Goal: Task Accomplishment & Management: Complete application form

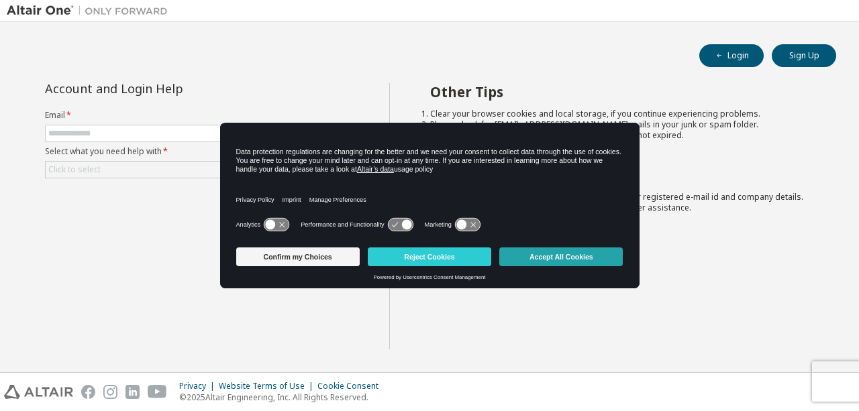
click at [538, 252] on button "Accept All Cookies" at bounding box center [561, 257] width 124 height 19
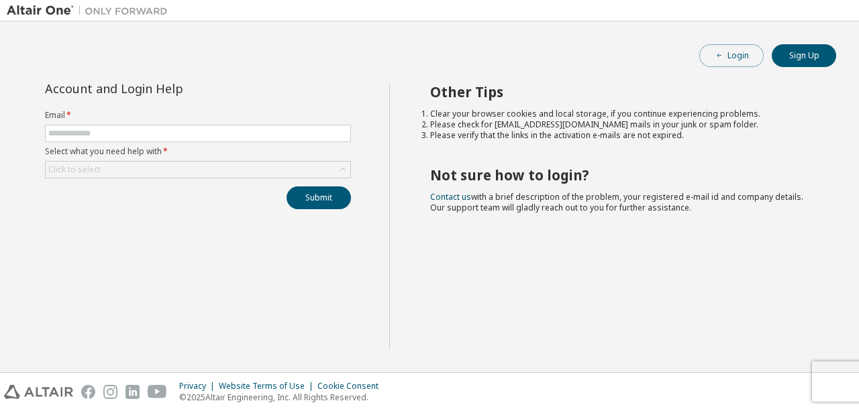
click at [737, 60] on button "Login" at bounding box center [731, 55] width 64 height 23
click at [213, 134] on input "text" at bounding box center [197, 133] width 299 height 11
type input "**********"
click at [241, 164] on div "Click to select" at bounding box center [198, 170] width 305 height 16
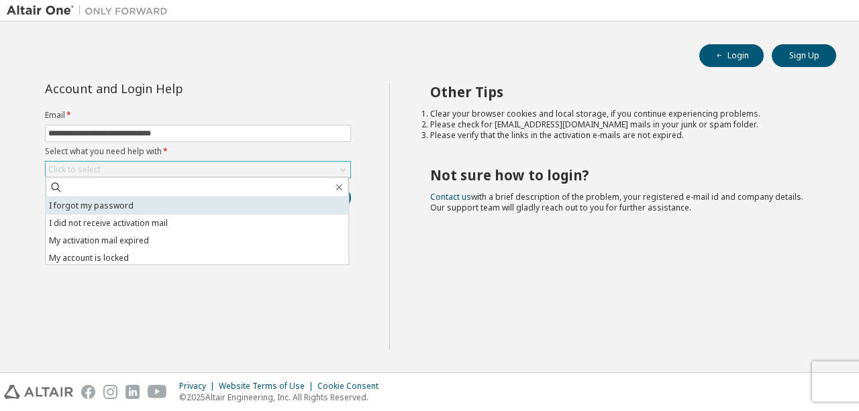
click at [223, 199] on li "I forgot my password" at bounding box center [197, 205] width 303 height 17
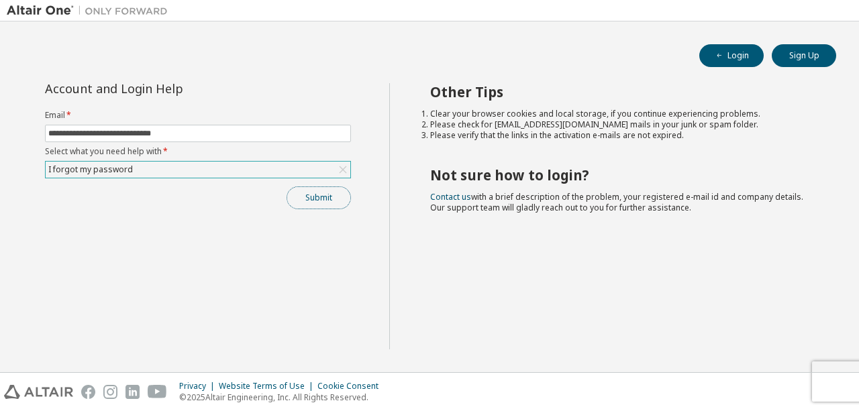
click at [306, 197] on button "Submit" at bounding box center [319, 198] width 64 height 23
click at [327, 198] on button "Submit" at bounding box center [319, 198] width 64 height 23
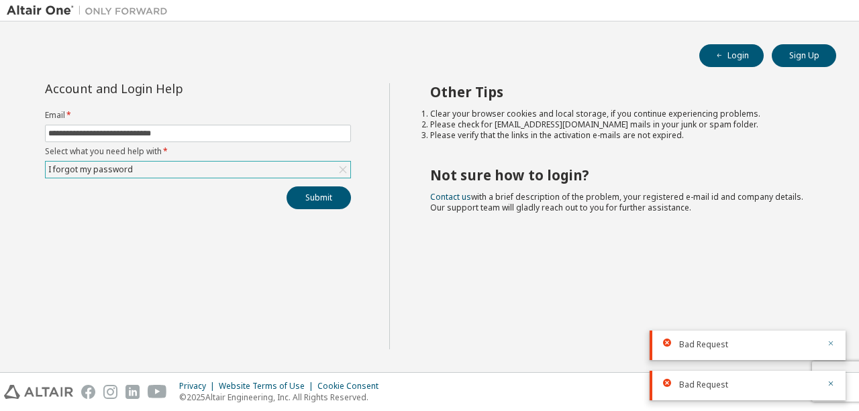
click at [831, 344] on icon "button" at bounding box center [831, 344] width 5 height 5
click at [831, 369] on icon "button" at bounding box center [831, 373] width 8 height 8
click at [832, 382] on icon "button" at bounding box center [831, 384] width 8 height 8
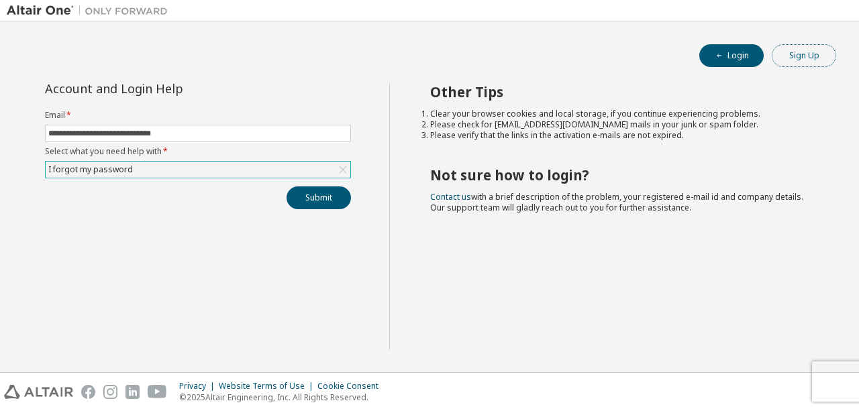
click at [787, 56] on button "Sign Up" at bounding box center [804, 55] width 64 height 23
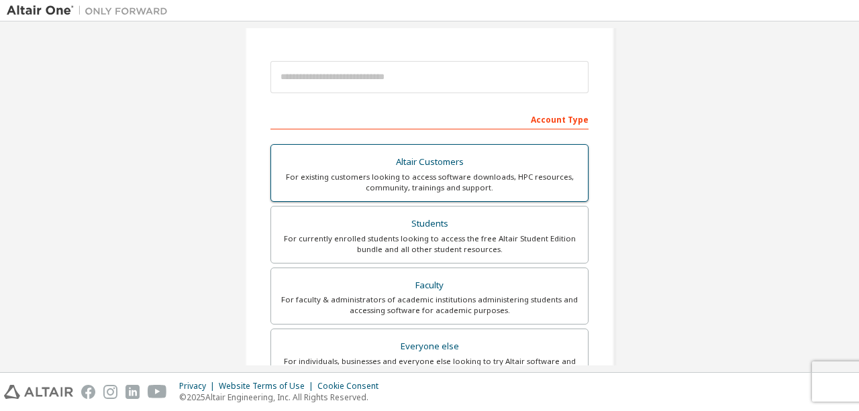
scroll to position [133, 0]
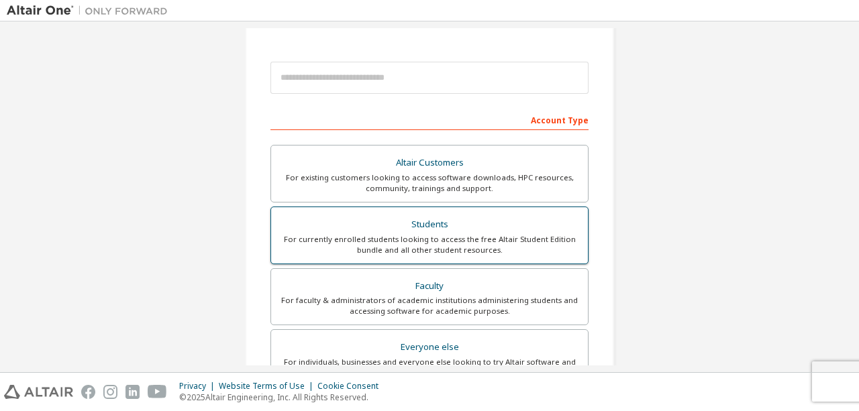
click at [434, 236] on div "For currently enrolled students looking to access the free Altair Student Editi…" at bounding box center [429, 244] width 301 height 21
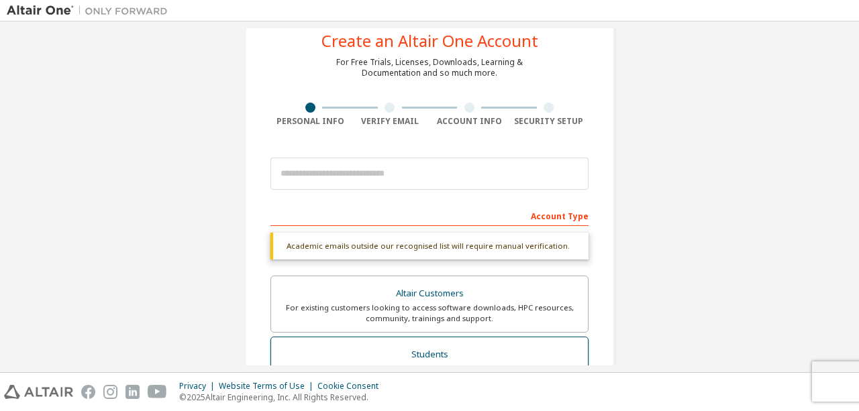
scroll to position [31, 0]
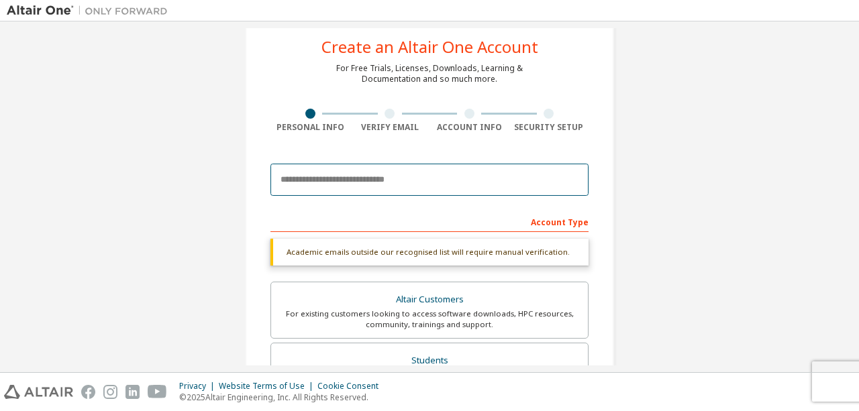
click at [414, 182] on input "email" at bounding box center [430, 180] width 318 height 32
type input "**********"
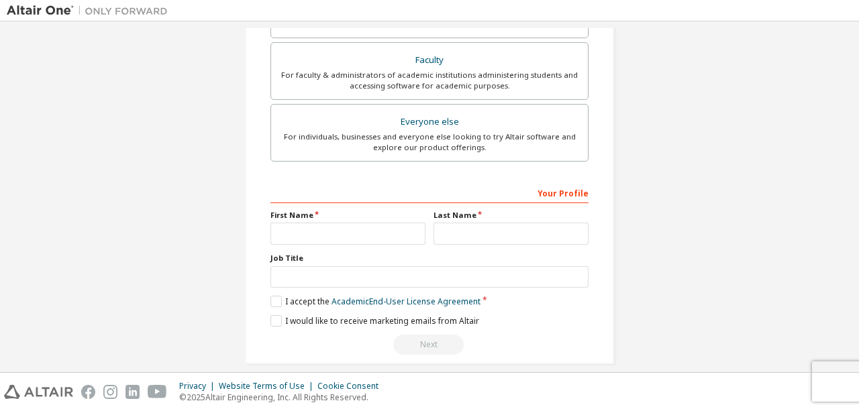
scroll to position [415, 0]
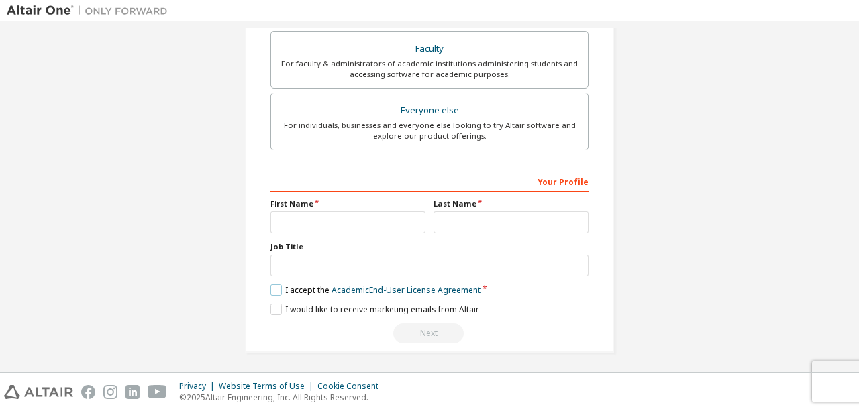
click at [285, 289] on label "I accept the Academic End-User License Agreement" at bounding box center [376, 290] width 210 height 11
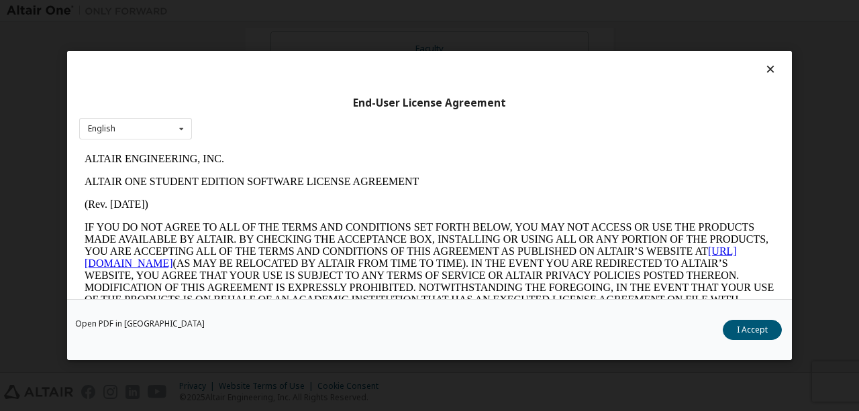
scroll to position [0, 0]
click at [183, 131] on icon at bounding box center [181, 128] width 17 height 21
click at [168, 147] on div "English" at bounding box center [135, 149] width 111 height 21
click at [736, 330] on button "I Accept" at bounding box center [752, 330] width 59 height 20
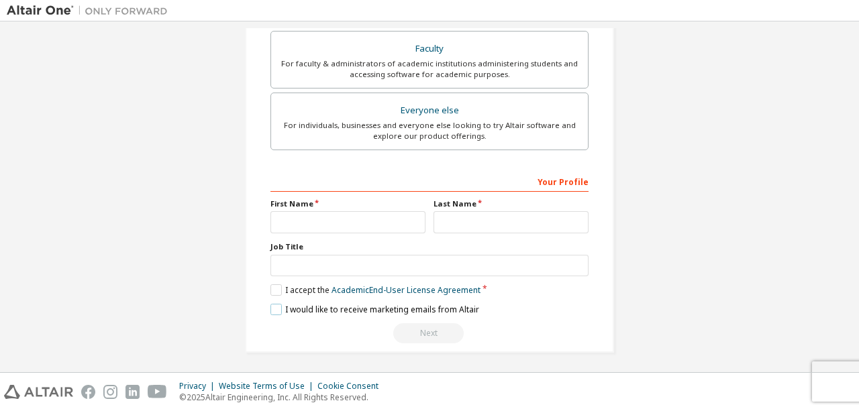
click at [278, 306] on label "I would like to receive marketing emails from Altair" at bounding box center [375, 309] width 209 height 11
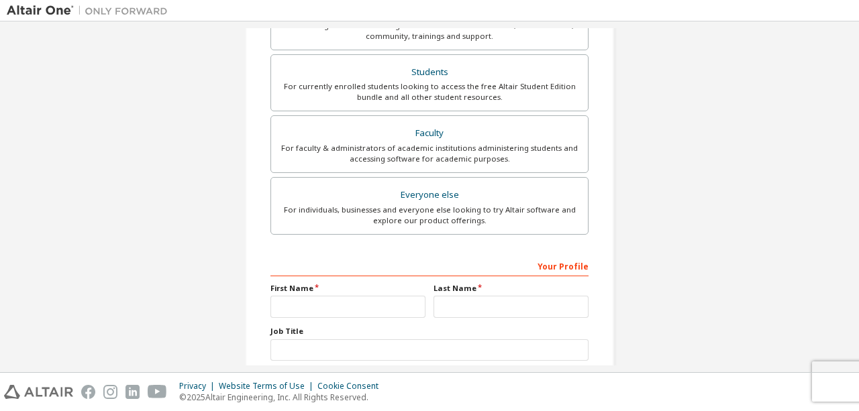
scroll to position [332, 0]
click at [342, 309] on input "text" at bounding box center [348, 306] width 155 height 22
type input "********"
click at [440, 307] on input "text" at bounding box center [511, 306] width 155 height 22
type input "*******"
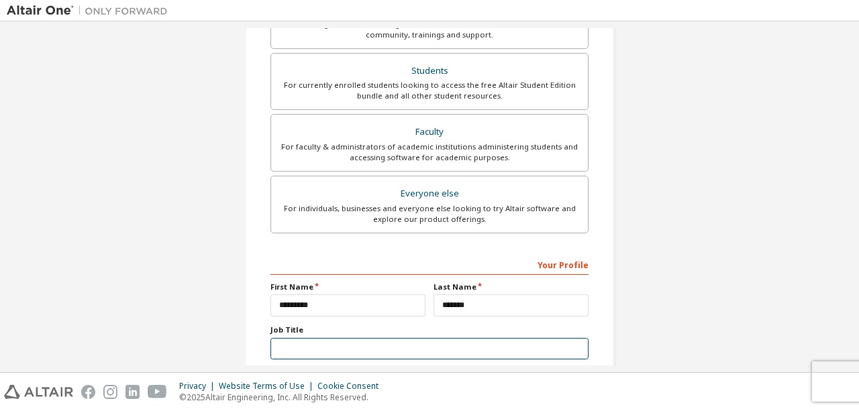
click at [397, 352] on input "text" at bounding box center [430, 349] width 318 height 22
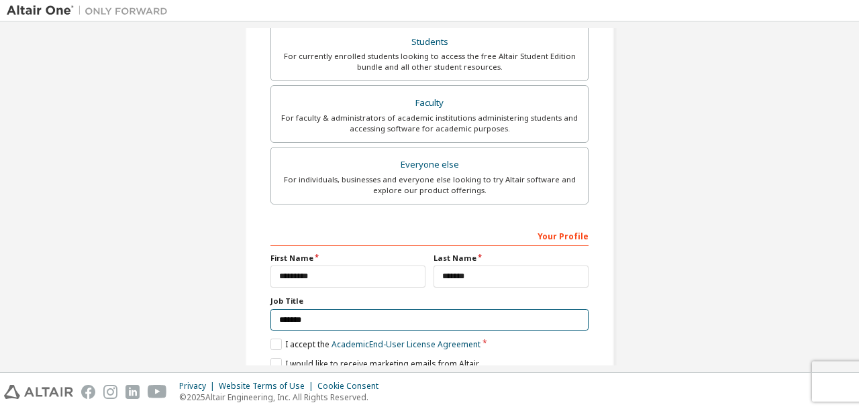
scroll to position [415, 0]
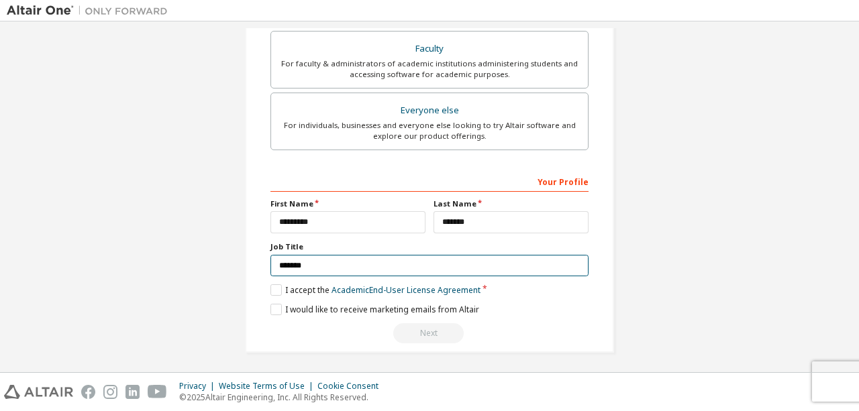
type input "*******"
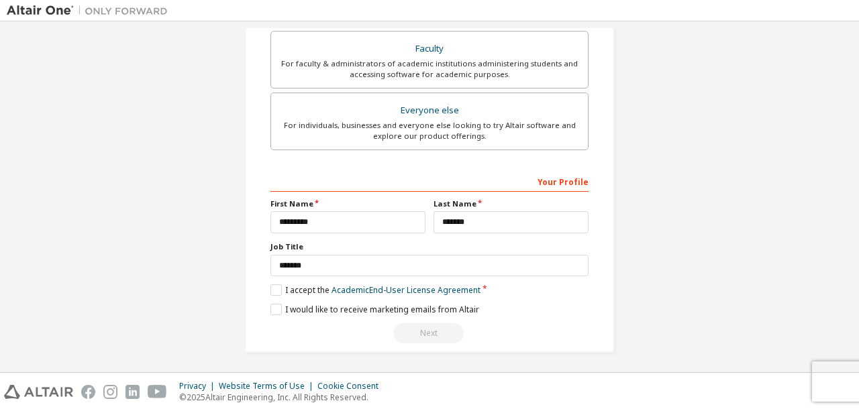
click at [422, 334] on div "Next" at bounding box center [430, 334] width 318 height 20
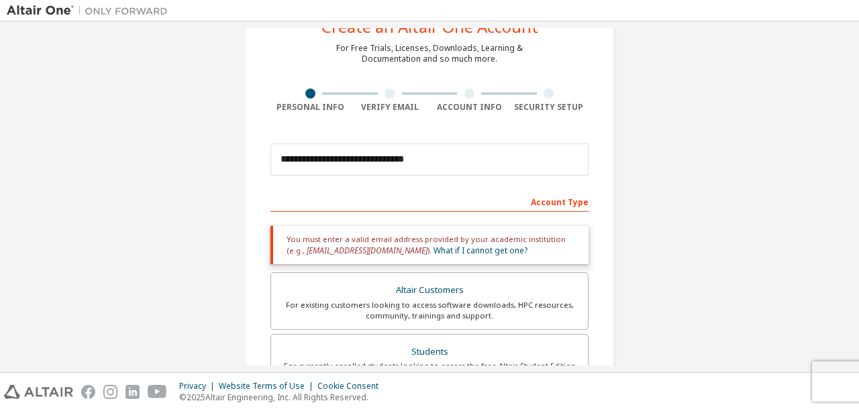
scroll to position [0, 0]
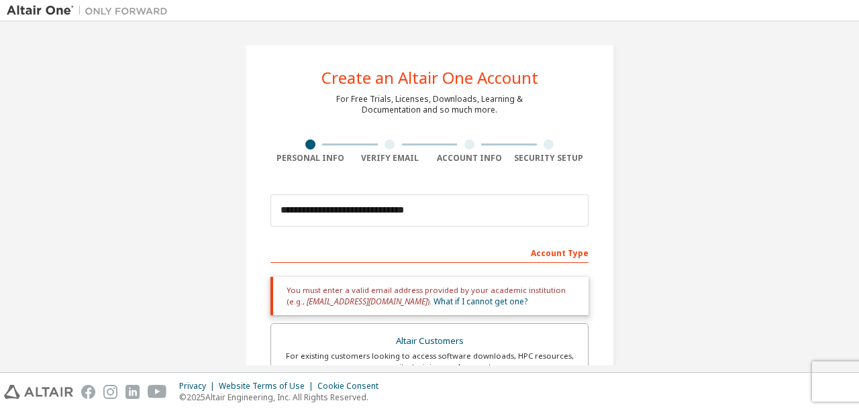
click at [565, 259] on div "Account Type" at bounding box center [430, 252] width 318 height 21
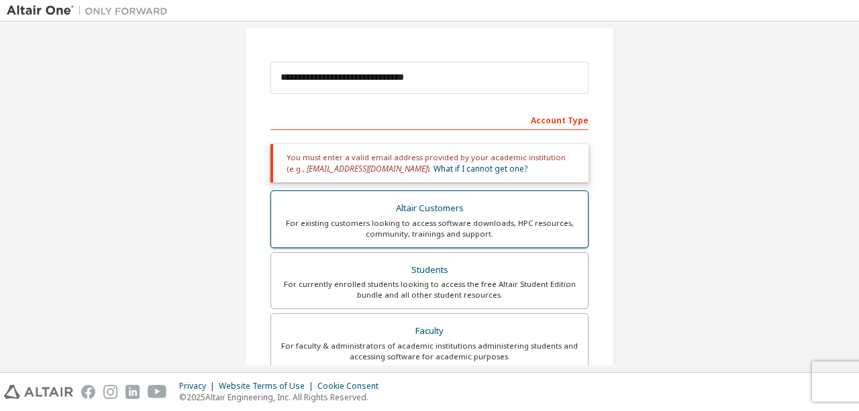
click at [482, 212] on div "Altair Customers" at bounding box center [429, 208] width 301 height 19
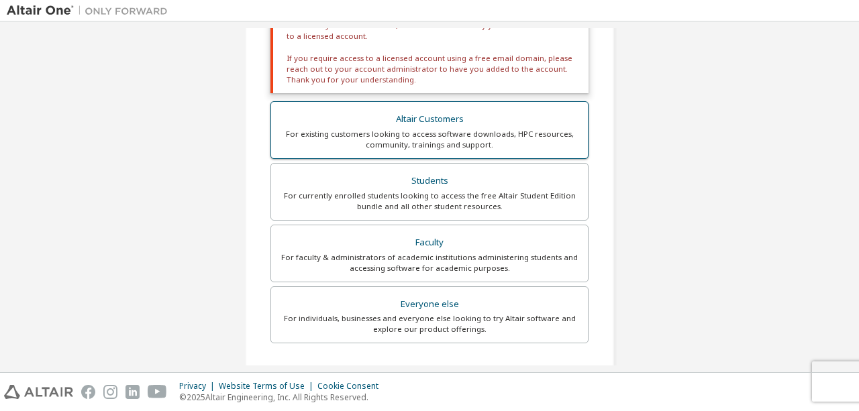
scroll to position [275, 0]
click at [482, 212] on div "For currently enrolled students looking to access the free Altair Student Editi…" at bounding box center [429, 203] width 301 height 21
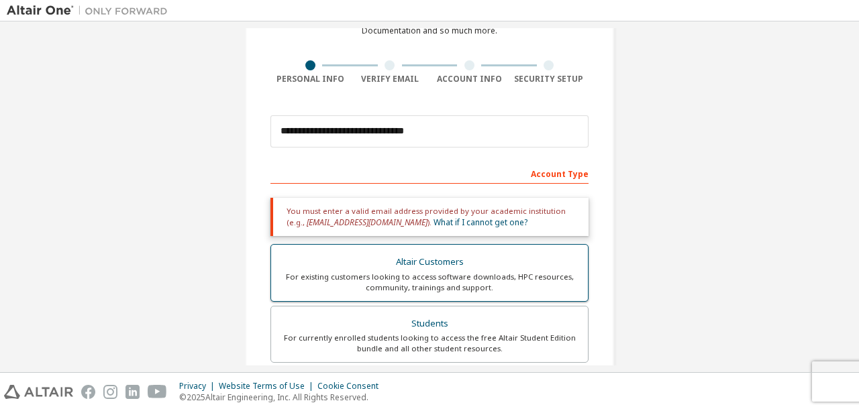
scroll to position [76, 0]
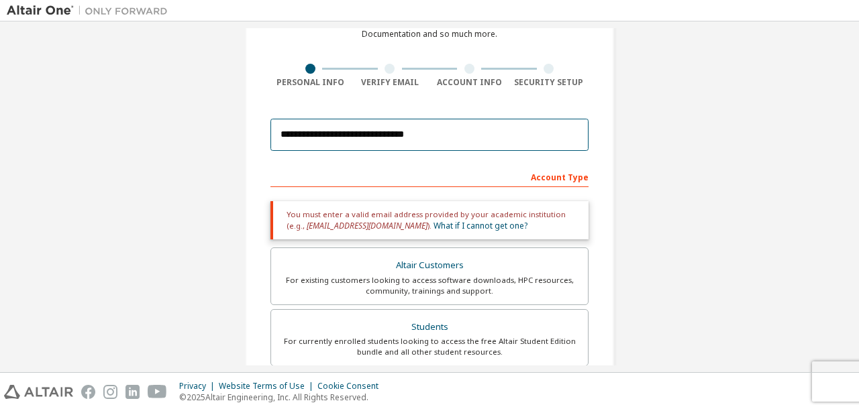
click at [497, 138] on input "**********" at bounding box center [430, 135] width 318 height 32
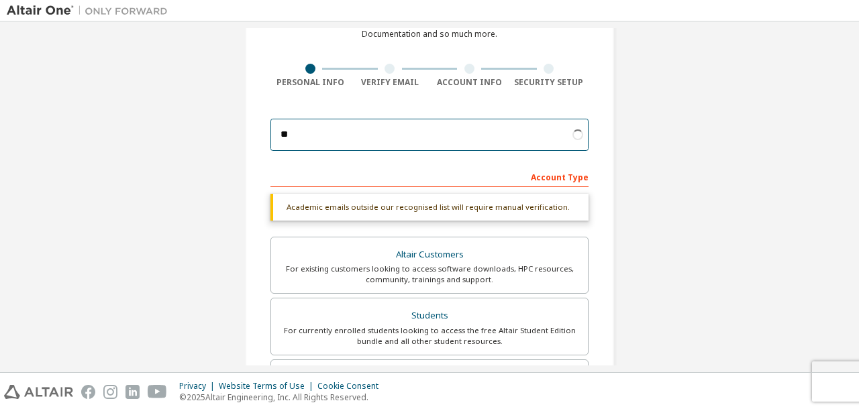
type input "*"
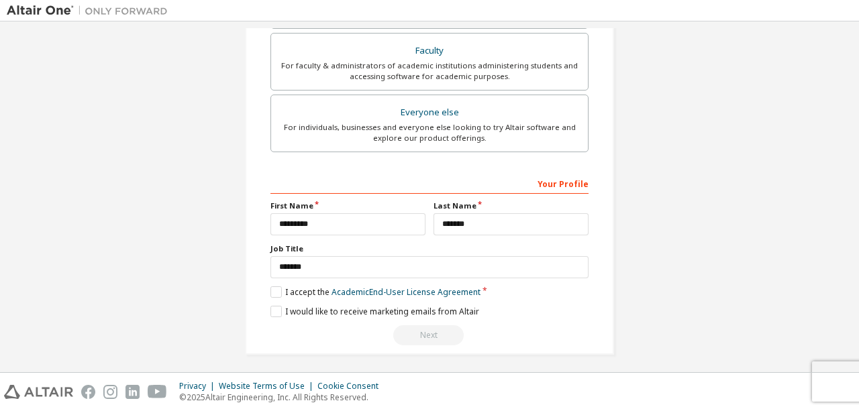
scroll to position [403, 0]
click at [281, 288] on label "I accept the Academic End-User License Agreement" at bounding box center [376, 292] width 210 height 11
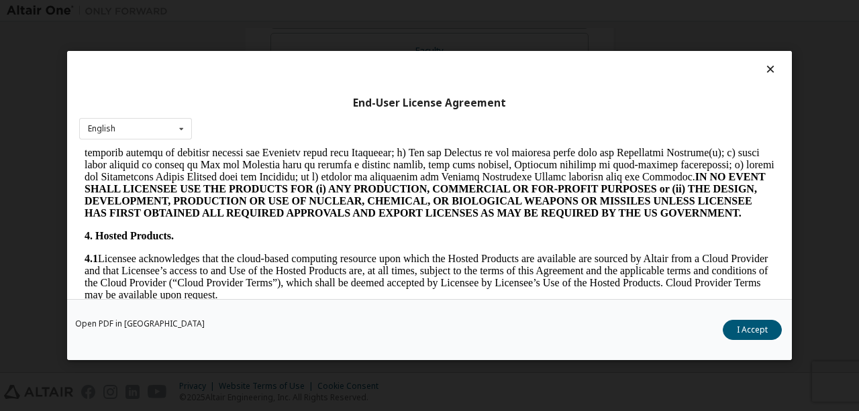
scroll to position [927, 0]
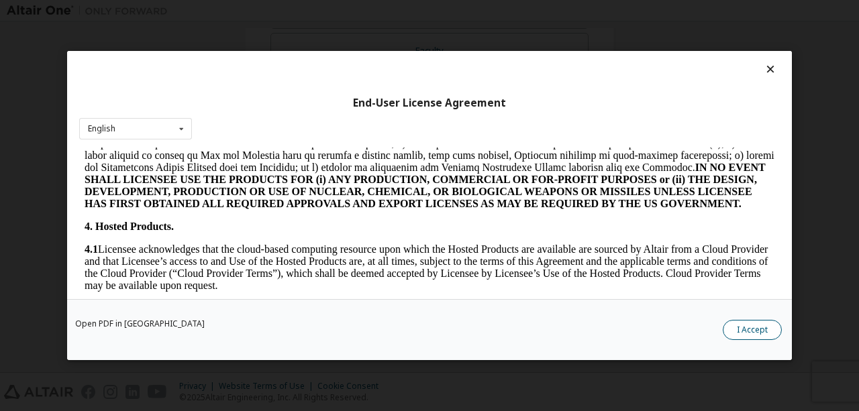
click at [748, 327] on button "I Accept" at bounding box center [752, 330] width 59 height 20
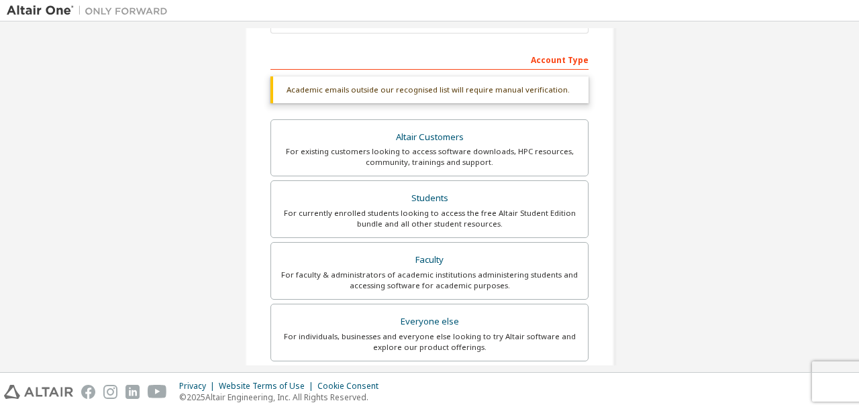
scroll to position [0, 0]
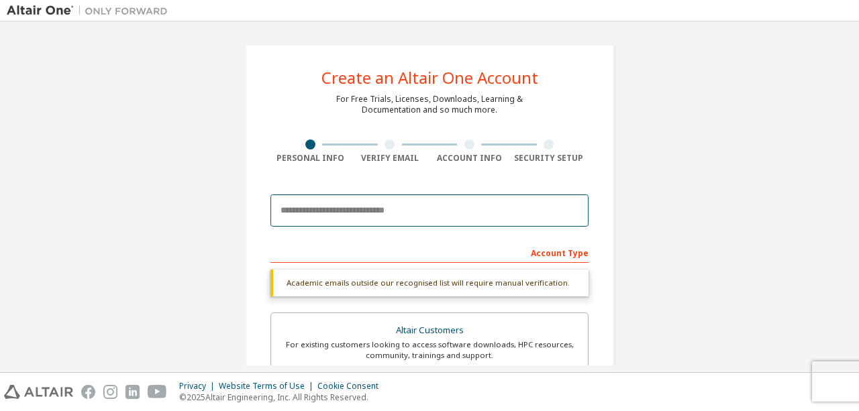
click at [430, 206] on input "email" at bounding box center [430, 211] width 318 height 32
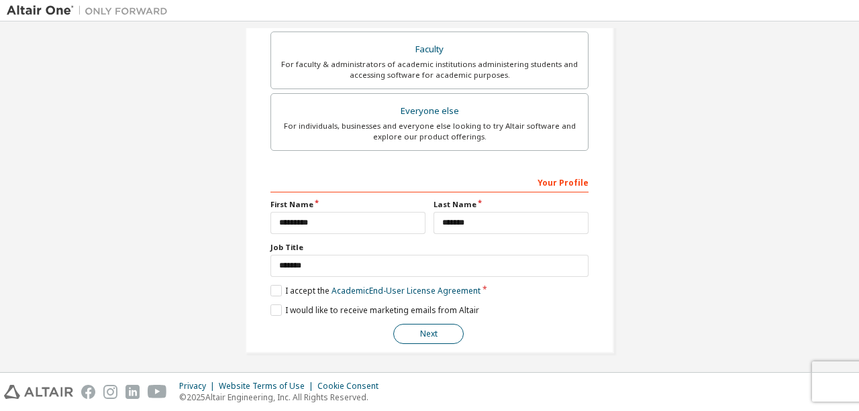
click at [429, 324] on button "Next" at bounding box center [428, 334] width 70 height 20
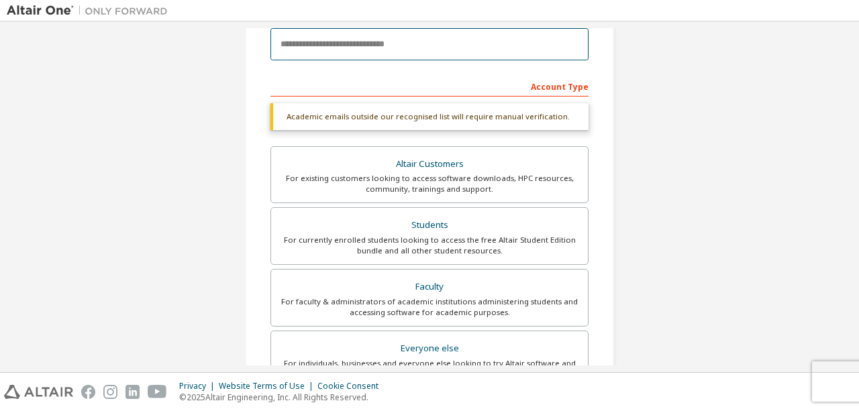
click at [449, 53] on input "email" at bounding box center [430, 44] width 318 height 32
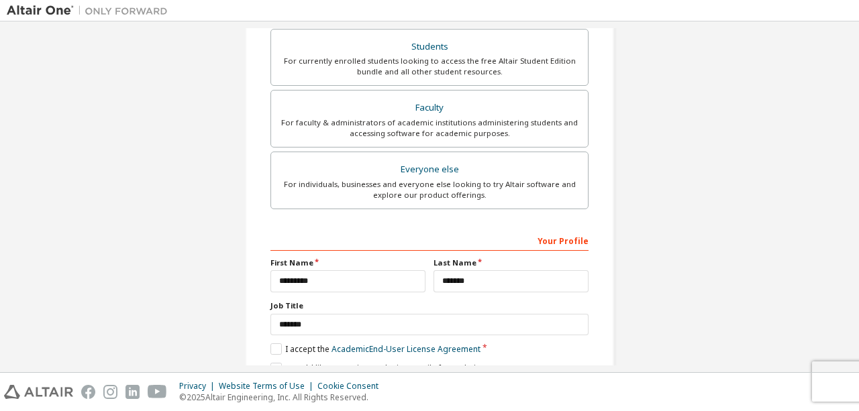
scroll to position [415, 0]
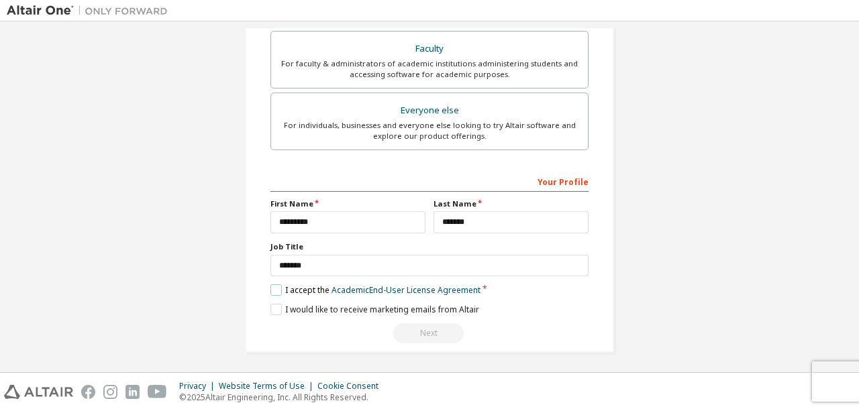
click at [273, 285] on label "I accept the Academic End-User License Agreement" at bounding box center [376, 290] width 210 height 11
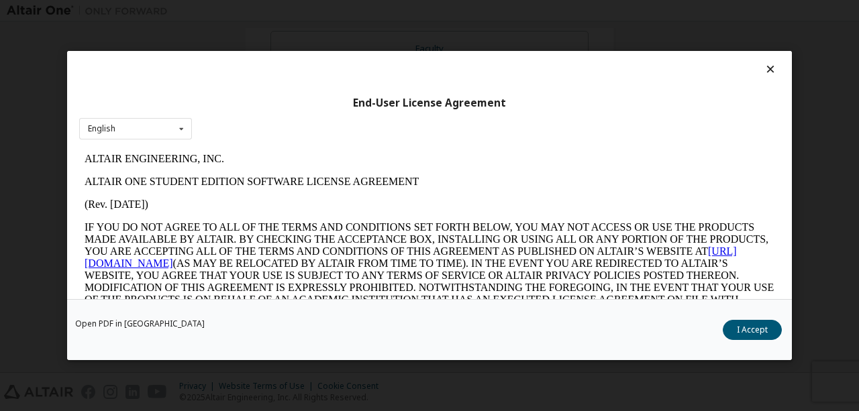
scroll to position [0, 0]
click at [752, 323] on button "I Accept" at bounding box center [752, 330] width 59 height 20
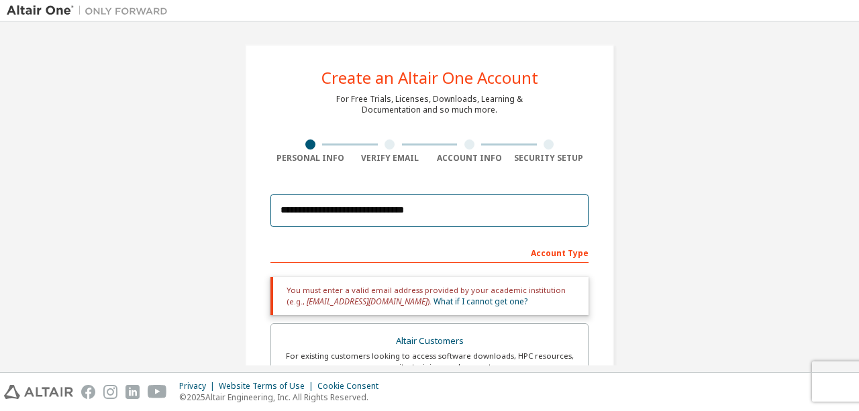
click at [449, 203] on input "**********" at bounding box center [430, 211] width 318 height 32
click at [450, 203] on input "**********" at bounding box center [430, 211] width 318 height 32
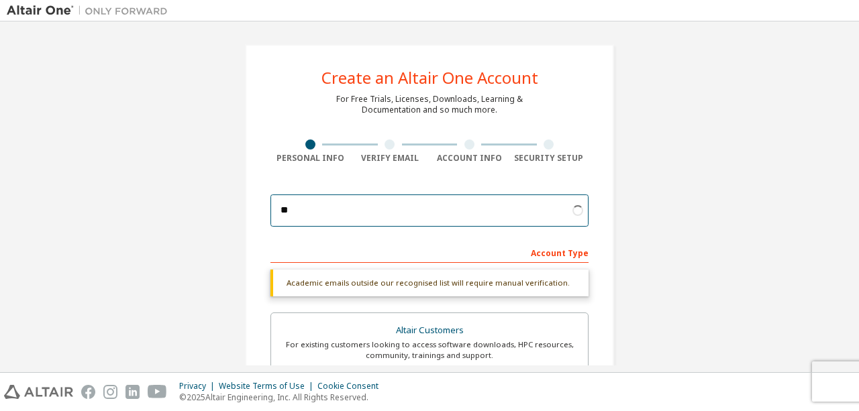
type input "*"
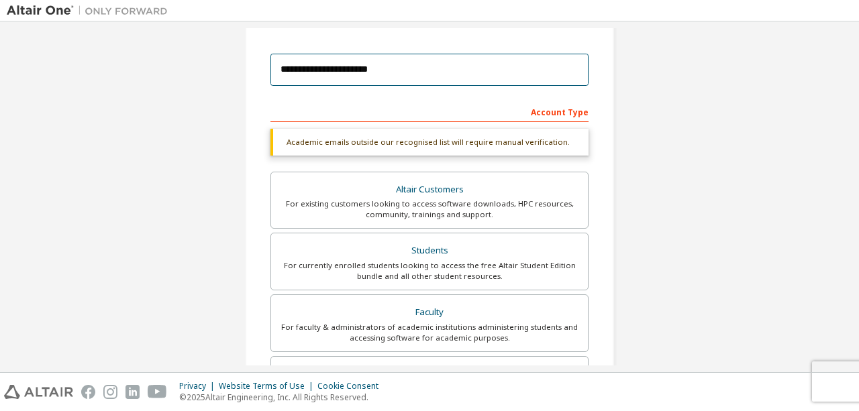
scroll to position [148, 0]
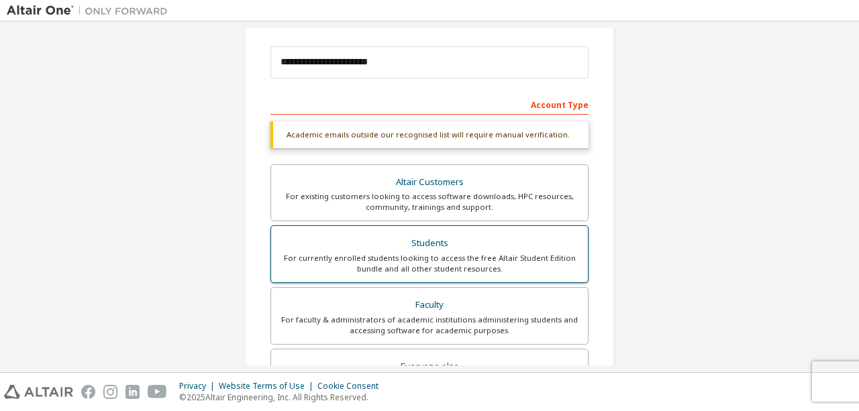
click at [436, 249] on div "Students" at bounding box center [429, 243] width 301 height 19
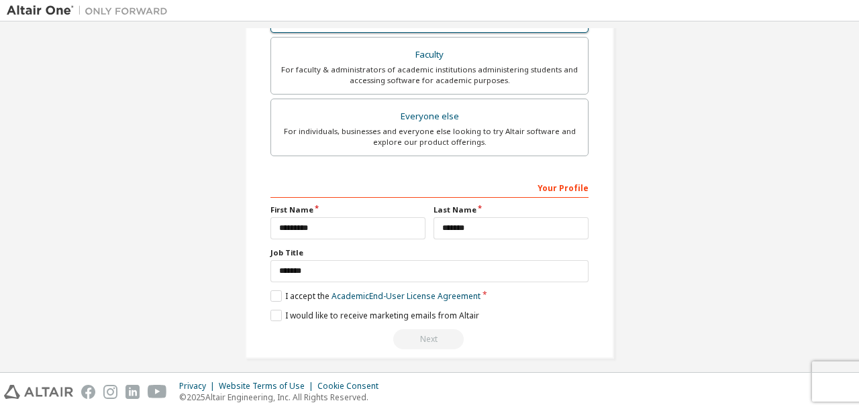
scroll to position [404, 0]
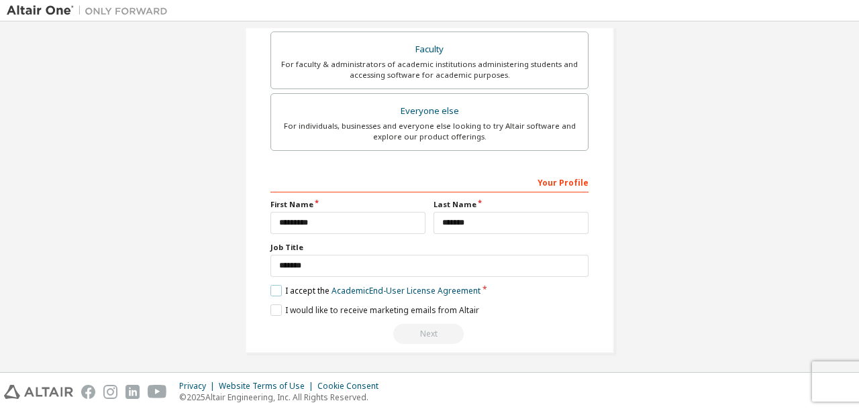
click at [290, 287] on label "I accept the Academic End-User License Agreement" at bounding box center [376, 290] width 210 height 11
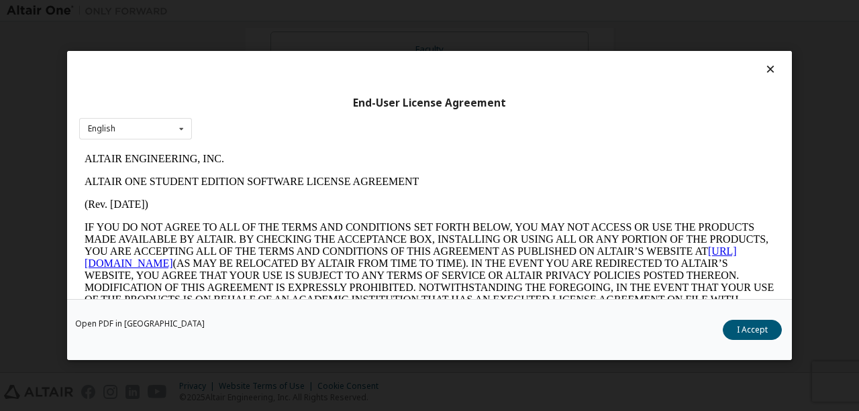
scroll to position [0, 0]
click at [737, 330] on button "I Accept" at bounding box center [752, 330] width 59 height 20
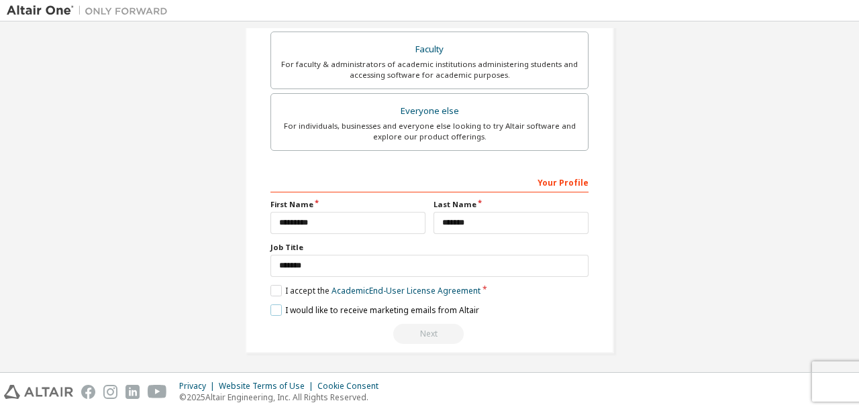
click at [301, 305] on label "I would like to receive marketing emails from Altair" at bounding box center [375, 310] width 209 height 11
click at [296, 305] on label "I would like to receive marketing emails from Altair" at bounding box center [375, 310] width 209 height 11
click at [415, 332] on div "Next" at bounding box center [430, 334] width 318 height 20
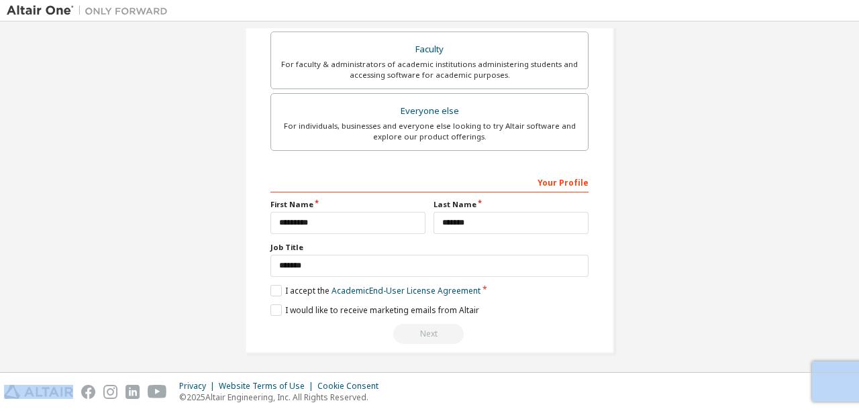
click at [415, 332] on div "Next" at bounding box center [430, 334] width 318 height 20
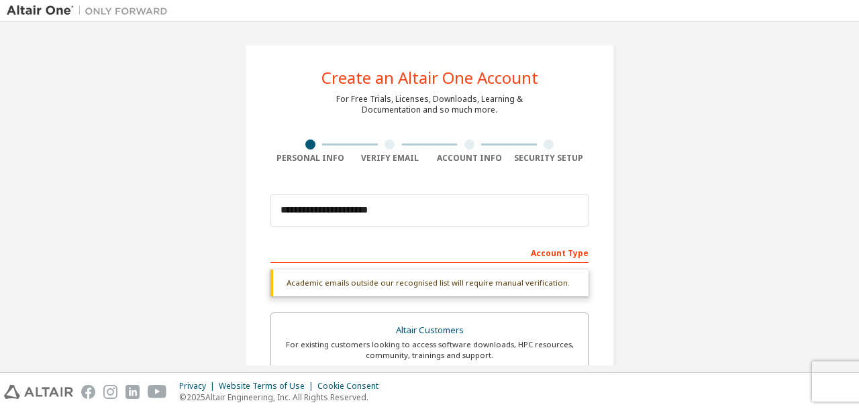
click at [771, 266] on div "**********" at bounding box center [430, 401] width 846 height 746
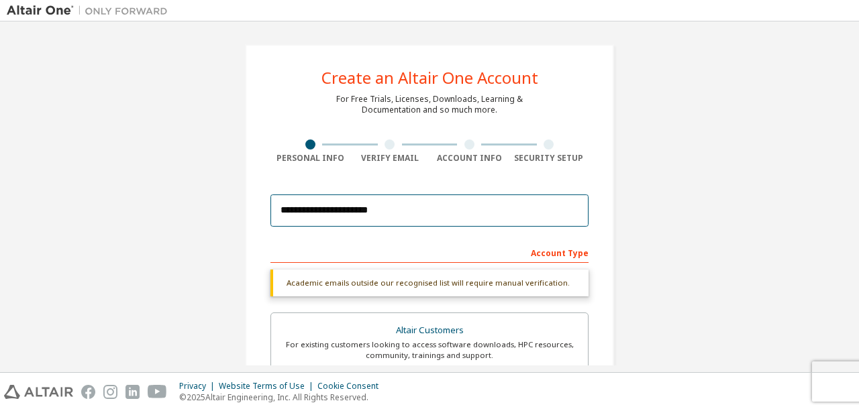
click at [428, 213] on input "**********" at bounding box center [430, 211] width 318 height 32
type input "*"
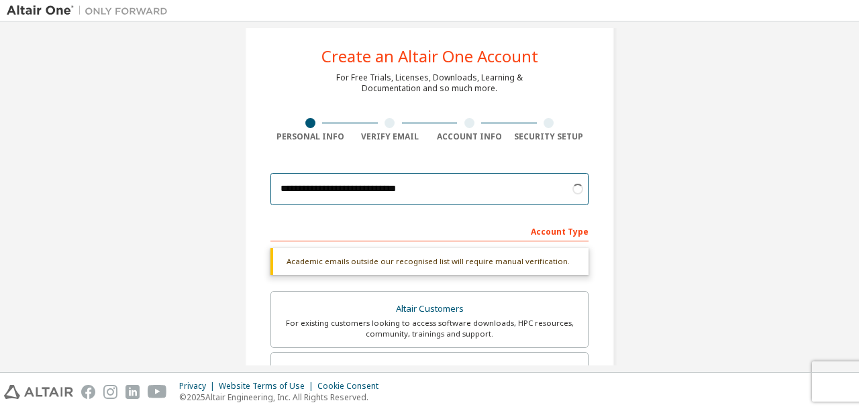
type input "**********"
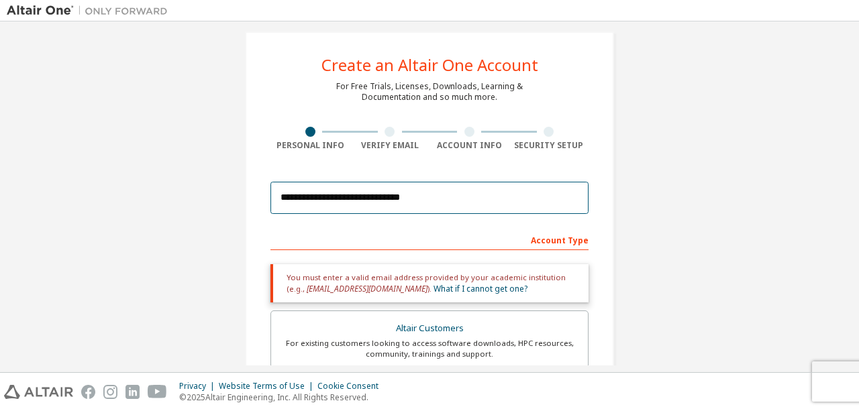
scroll to position [0, 0]
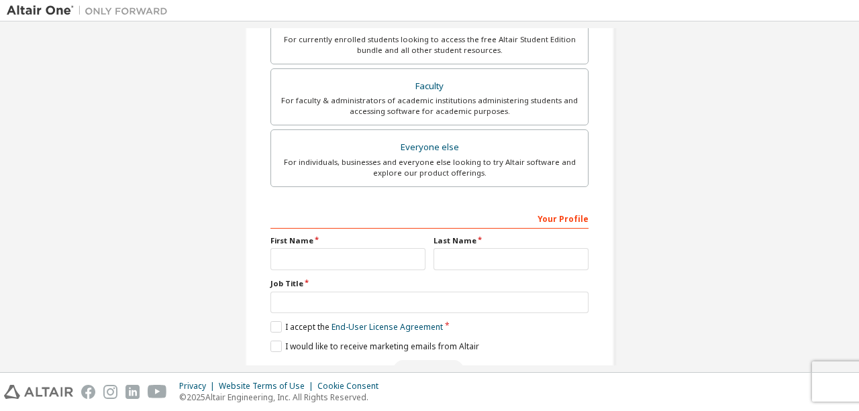
scroll to position [369, 0]
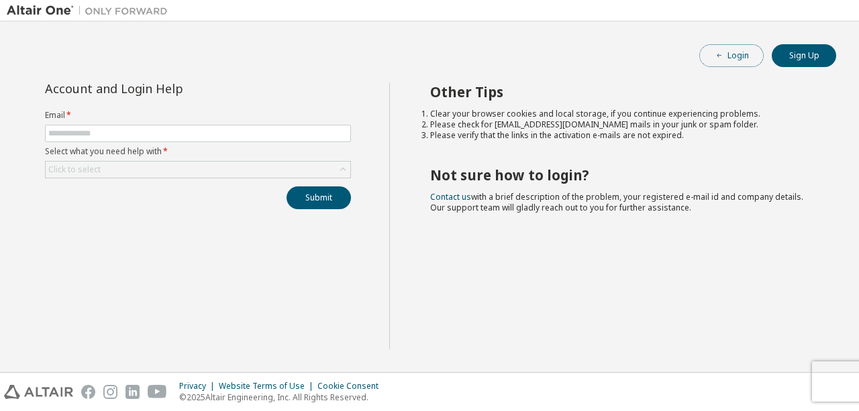
click at [740, 60] on button "Login" at bounding box center [731, 55] width 64 height 23
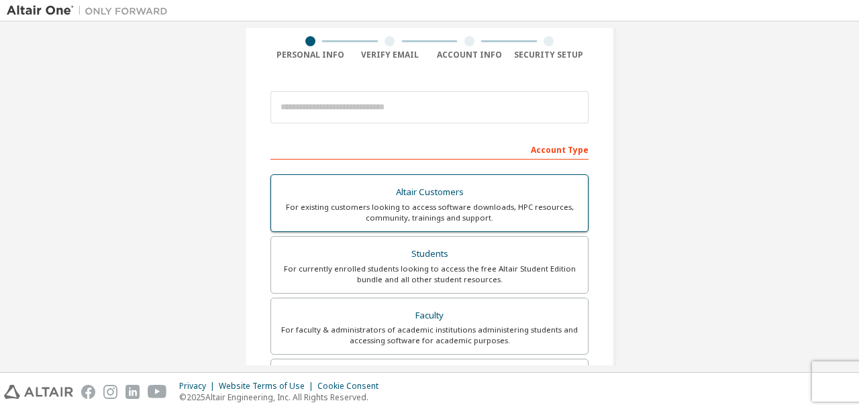
scroll to position [106, 0]
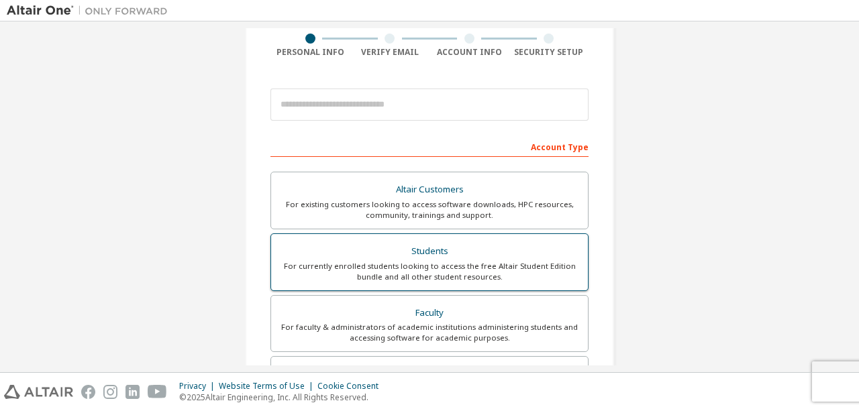
click at [426, 250] on div "Students" at bounding box center [429, 251] width 301 height 19
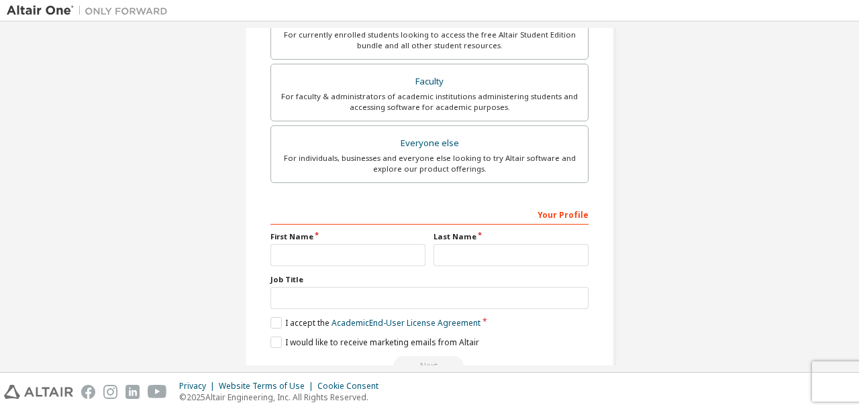
scroll to position [375, 0]
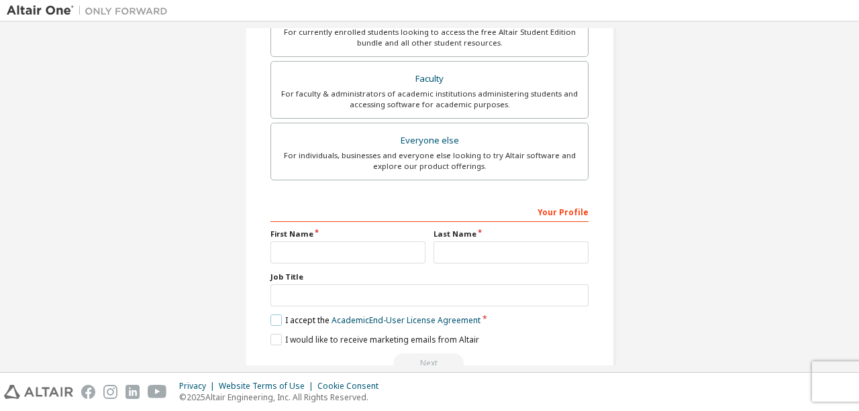
click at [279, 315] on label "I accept the Academic End-User License Agreement" at bounding box center [376, 320] width 210 height 11
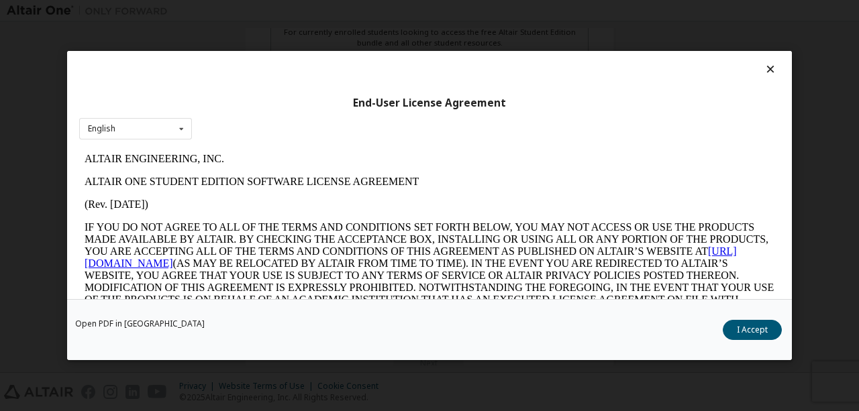
scroll to position [0, 0]
click at [734, 327] on button "I Accept" at bounding box center [752, 330] width 59 height 20
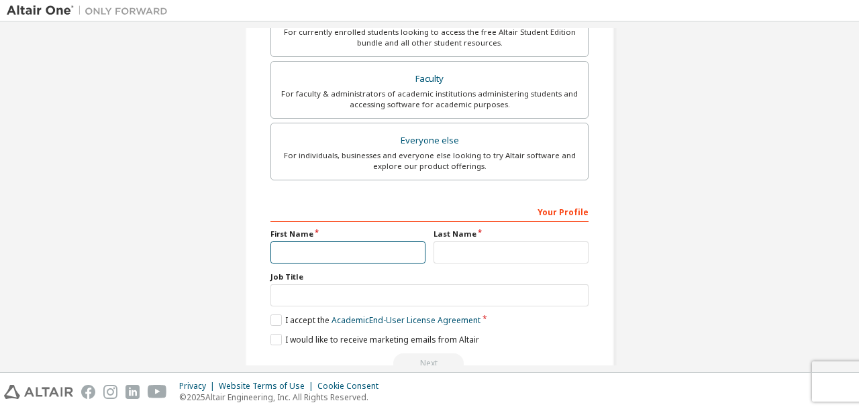
click at [377, 254] on input "text" at bounding box center [348, 253] width 155 height 22
type input "********"
